Goal: Transaction & Acquisition: Purchase product/service

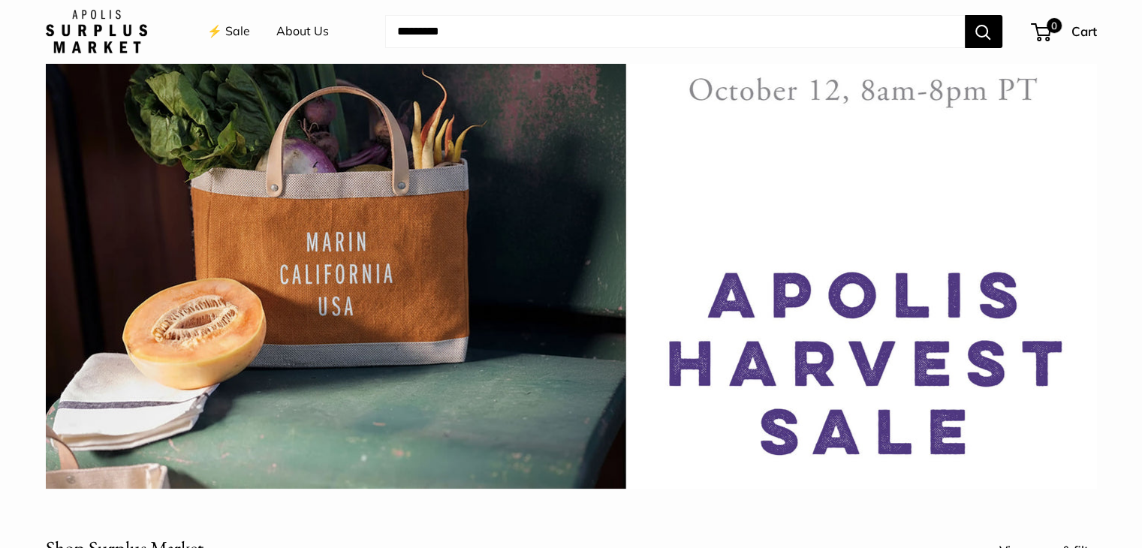
scroll to position [150, 0]
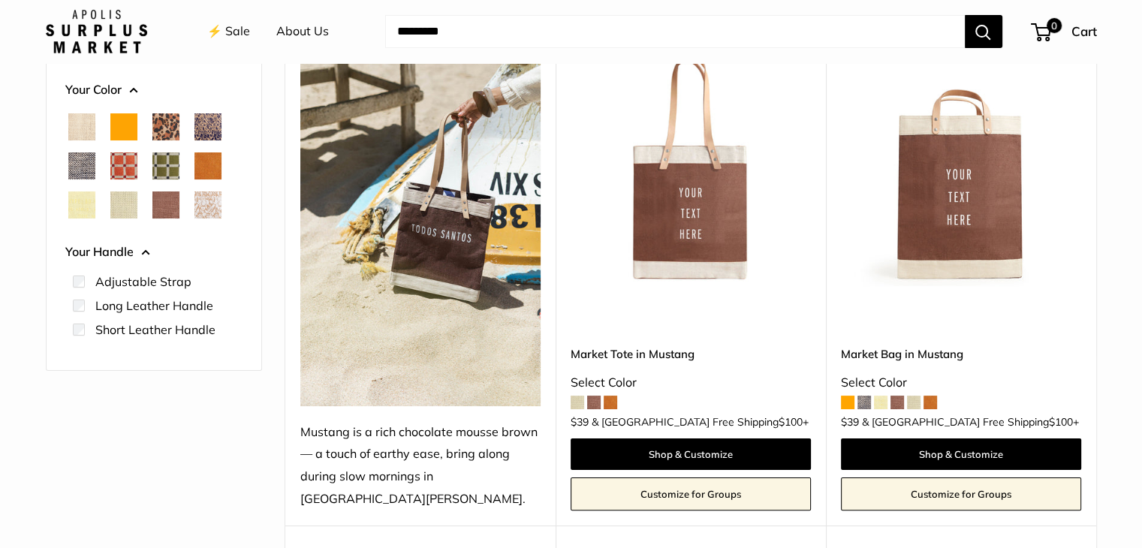
scroll to position [225, 0]
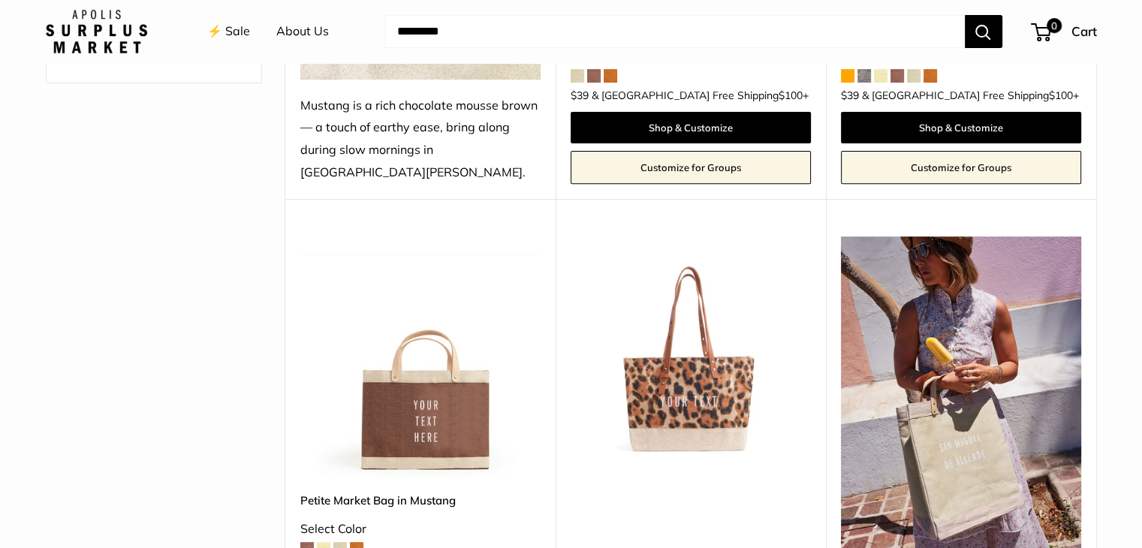
scroll to position [676, 0]
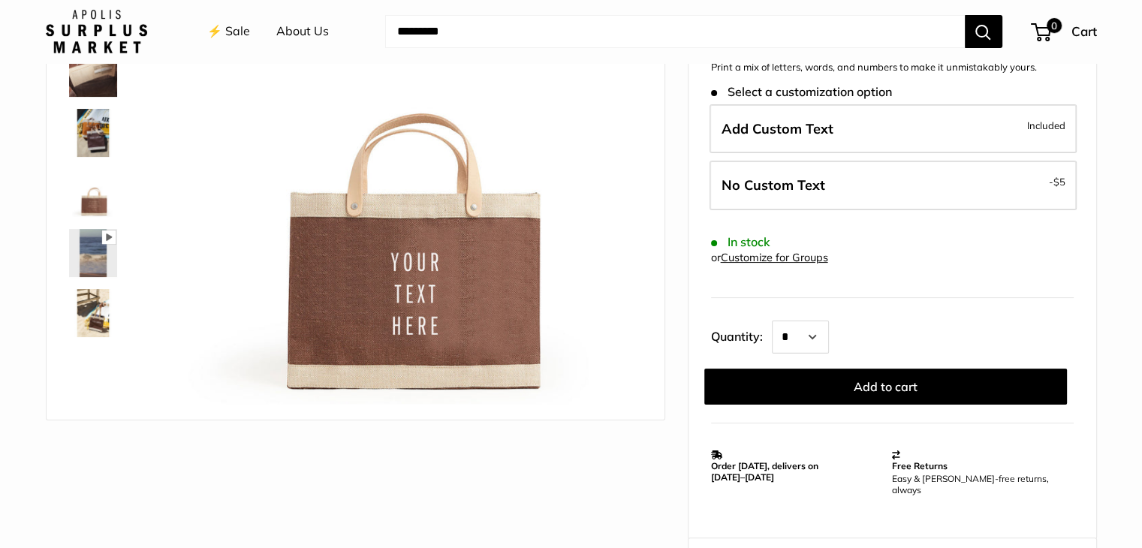
scroll to position [116, 0]
